Goal: Transaction & Acquisition: Purchase product/service

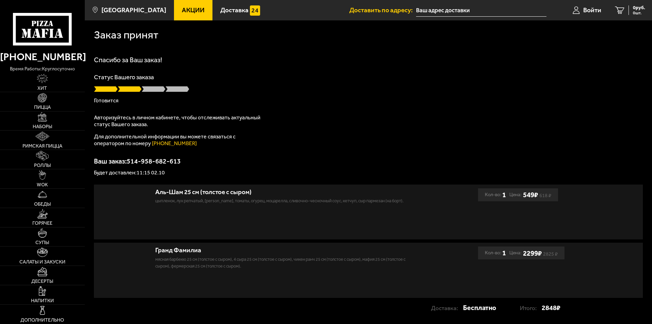
type input "[STREET_ADDRESS]"
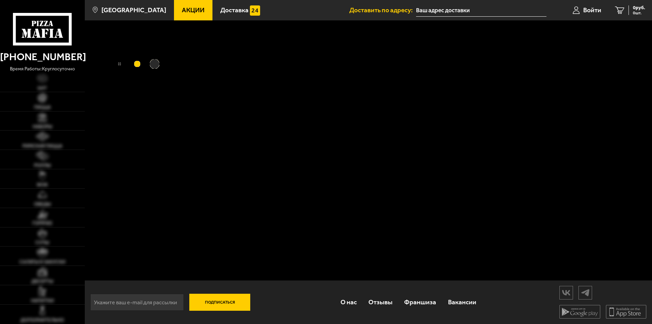
type input "[STREET_ADDRESS]"
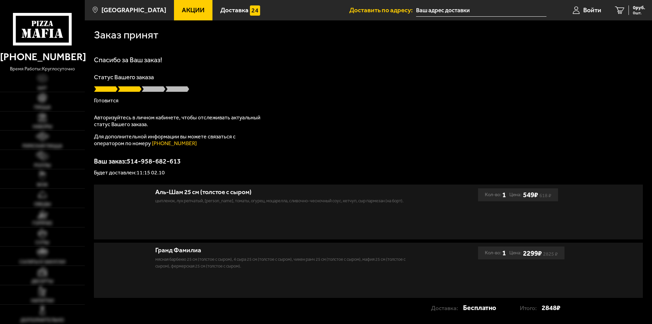
type input "набережная реки Смоленки, 31"
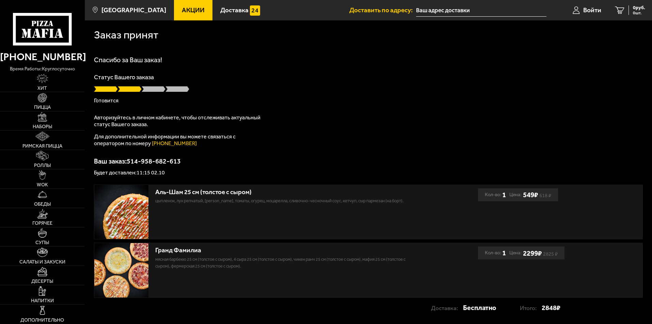
type input "набережная реки Смоленки, 31"
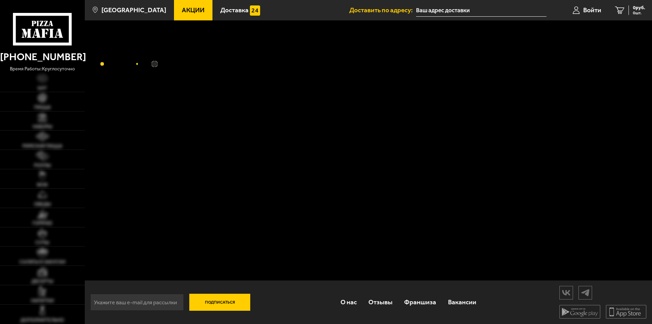
type input "[STREET_ADDRESS]"
